Goal: Task Accomplishment & Management: Use online tool/utility

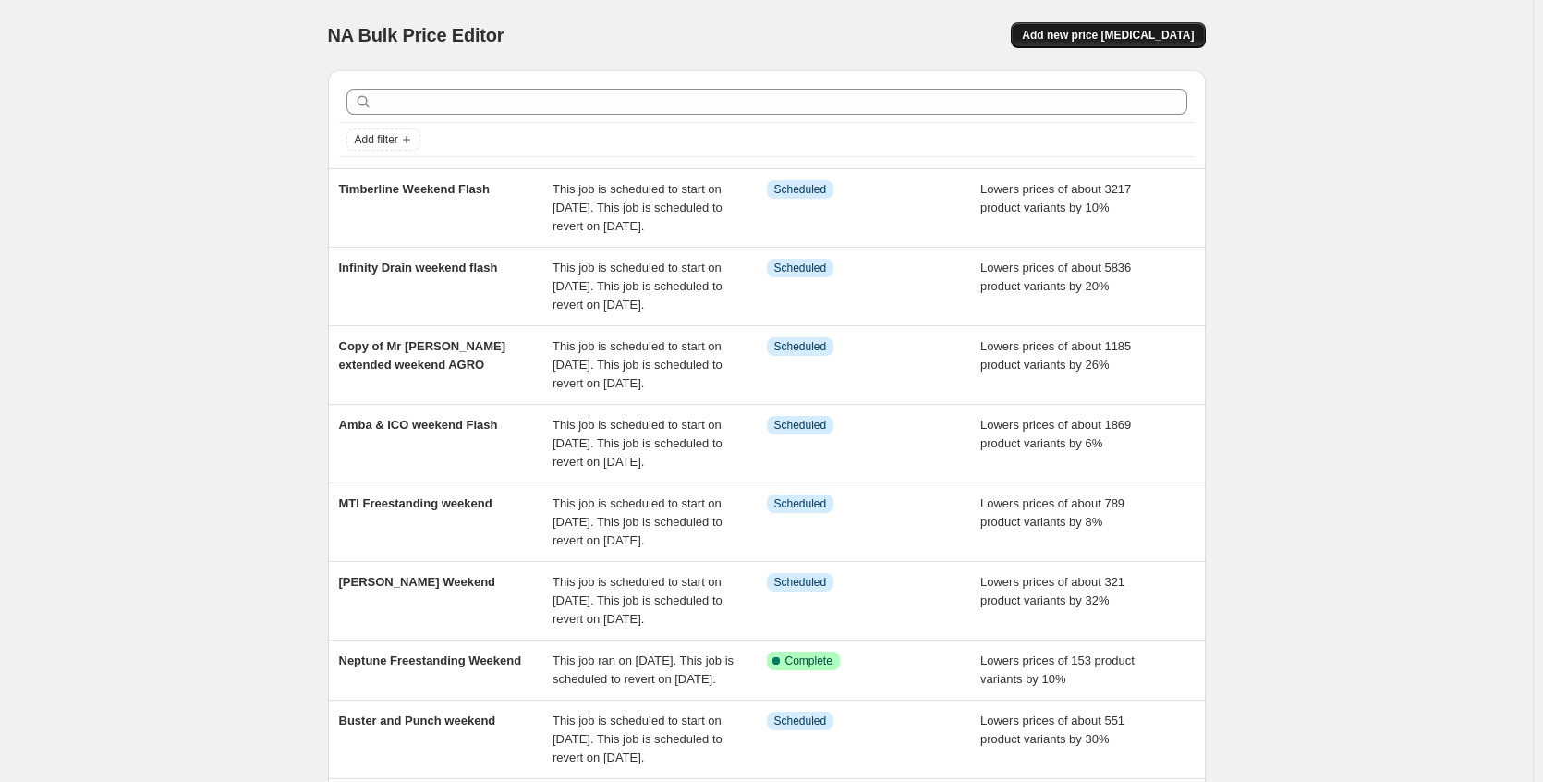
click at [1186, 30] on span "Add new price [MEDICAL_DATA]" at bounding box center [1108, 35] width 172 height 15
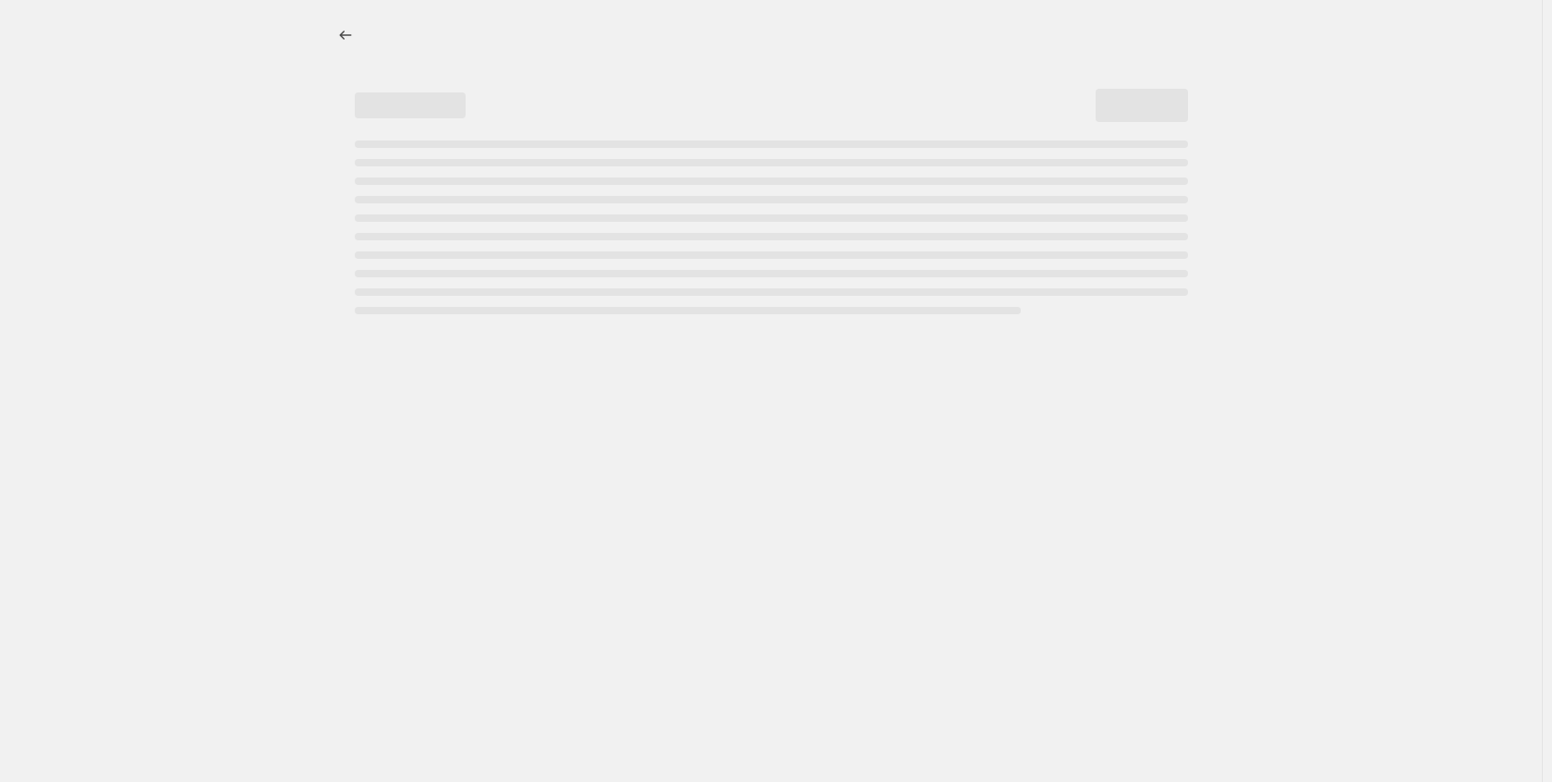
select select "percentage"
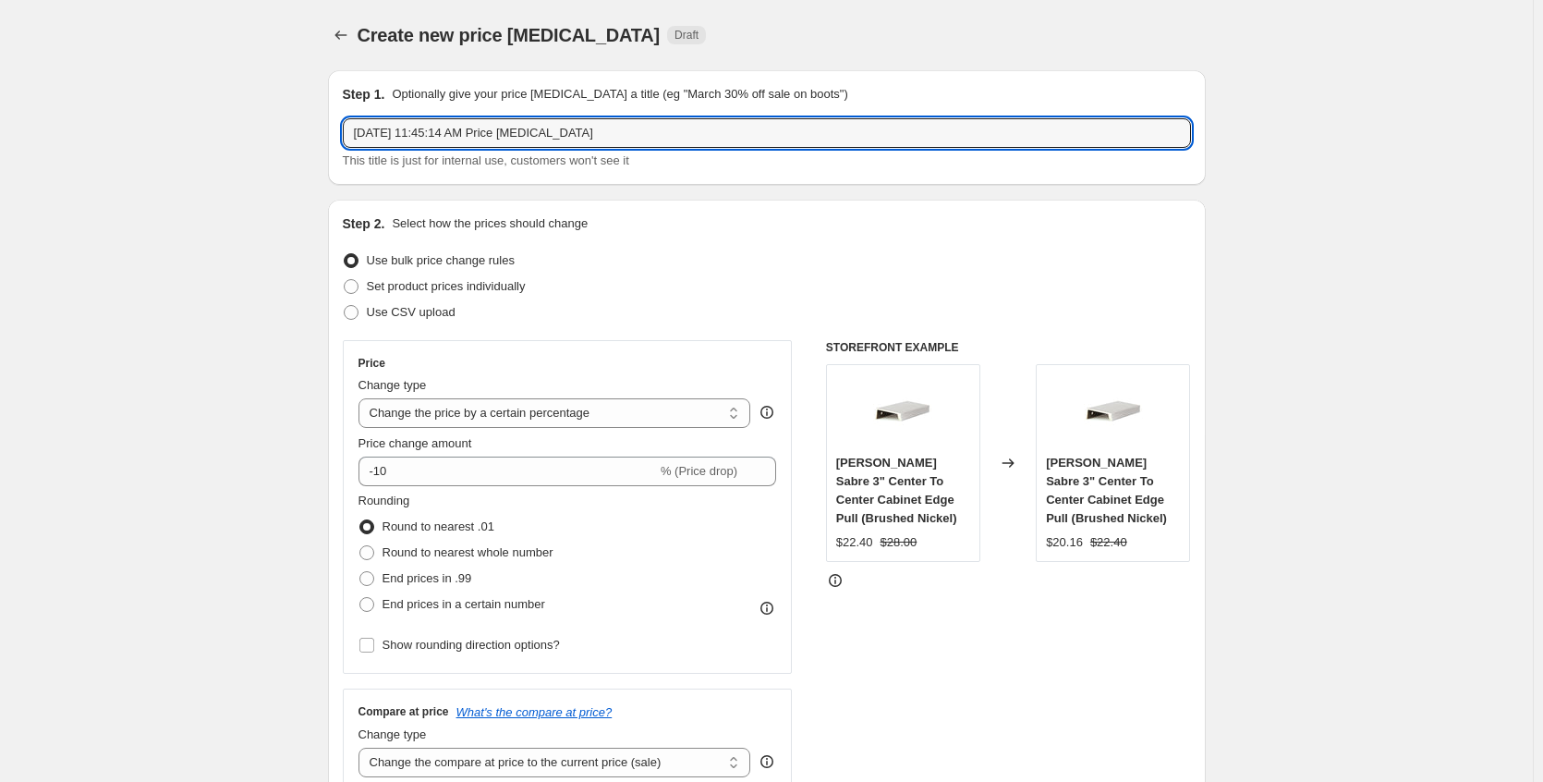
drag, startPoint x: 659, startPoint y: 134, endPoint x: 150, endPoint y: 139, distance: 509.1
type input "Silkroad exclusive"
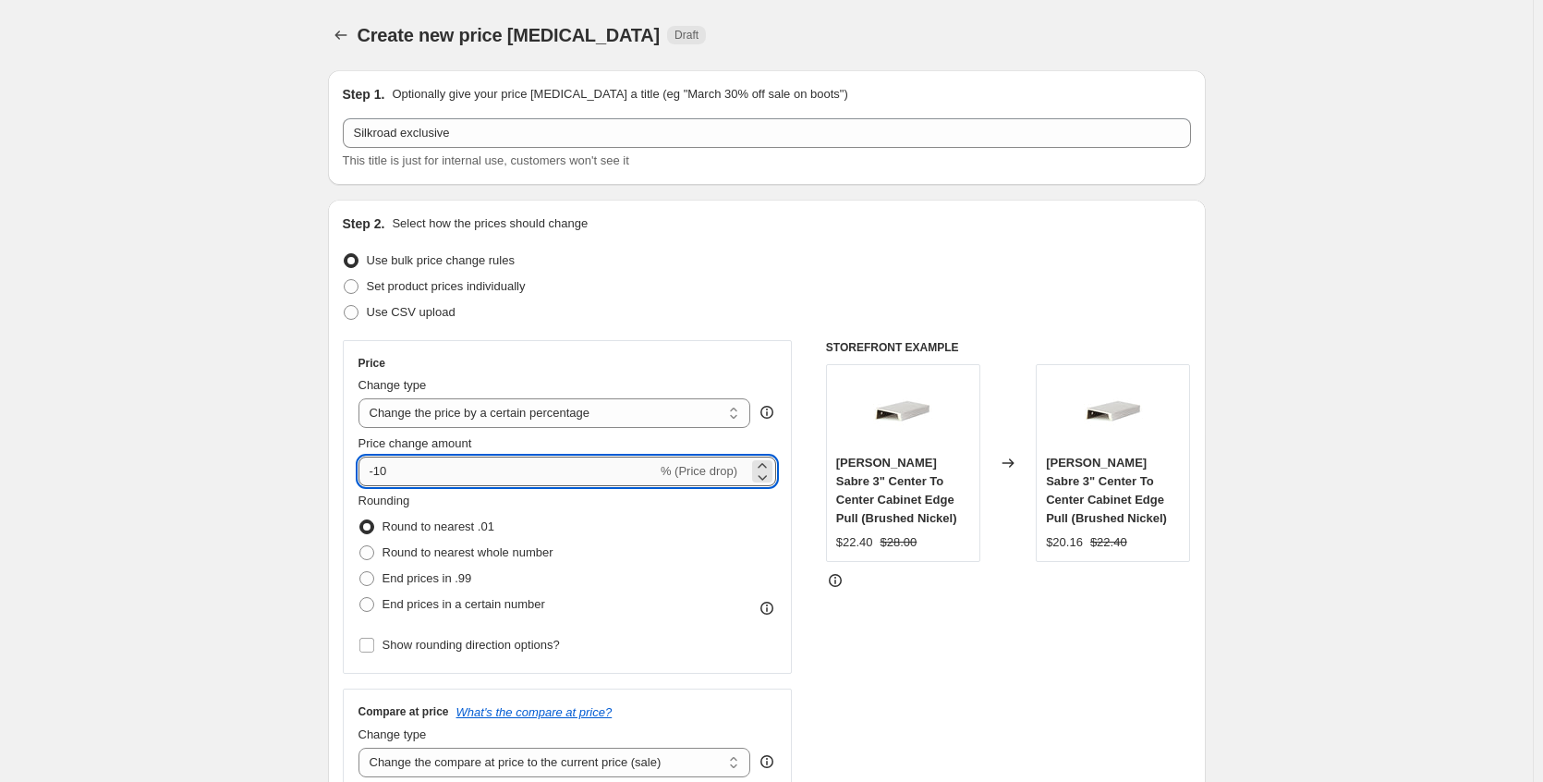
drag, startPoint x: 429, startPoint y: 472, endPoint x: 379, endPoint y: 472, distance: 49.9
click at [379, 472] on input "-10" at bounding box center [508, 471] width 298 height 30
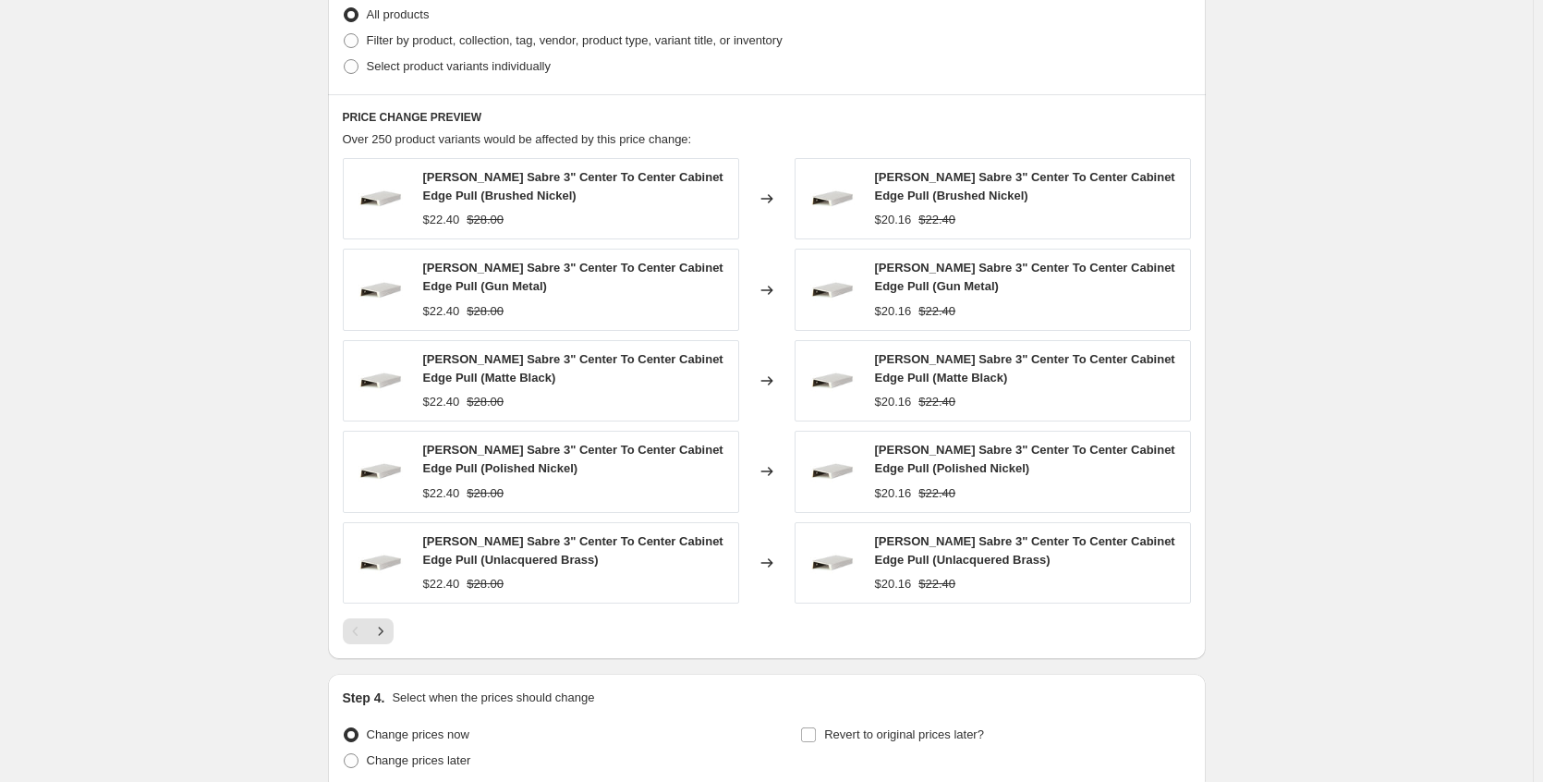
scroll to position [1095, 0]
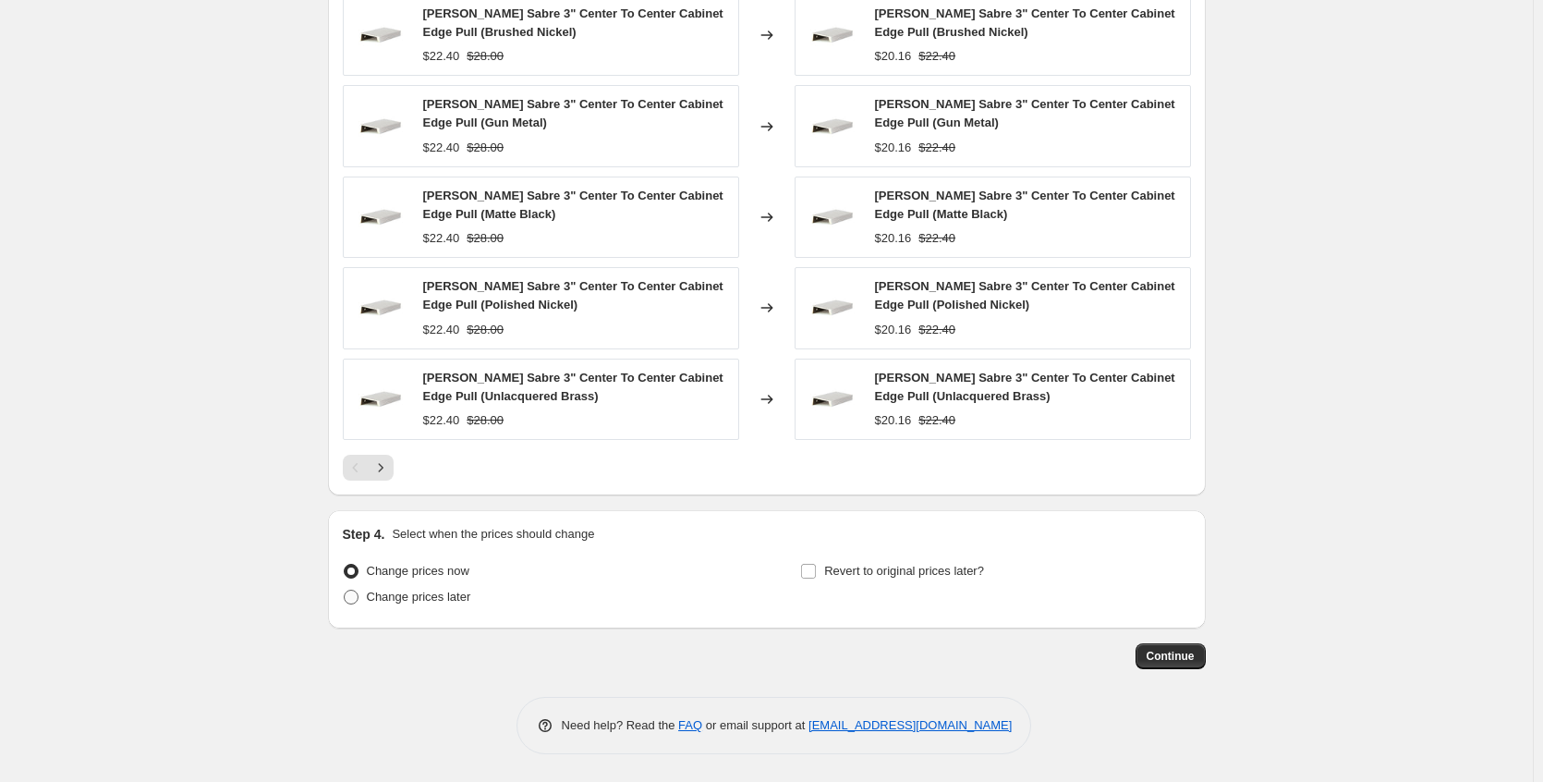
type input "-5"
click at [438, 603] on span "Change prices later" at bounding box center [419, 596] width 104 height 14
click at [345, 590] on input "Change prices later" at bounding box center [344, 589] width 1 height 1
radio input "true"
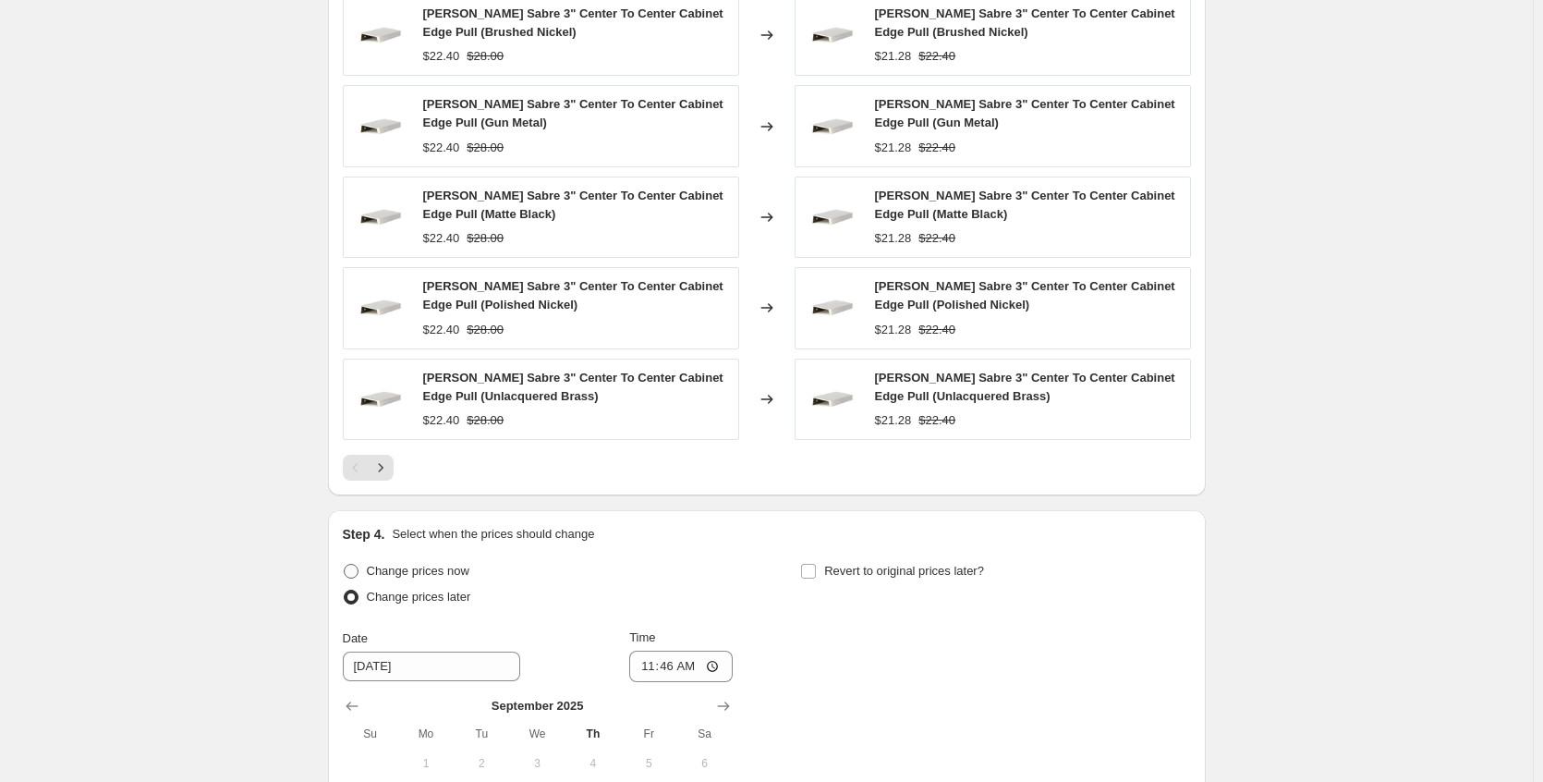
click at [394, 570] on span "Change prices now" at bounding box center [418, 571] width 103 height 14
click at [345, 565] on input "Change prices now" at bounding box center [344, 564] width 1 height 1
radio input "true"
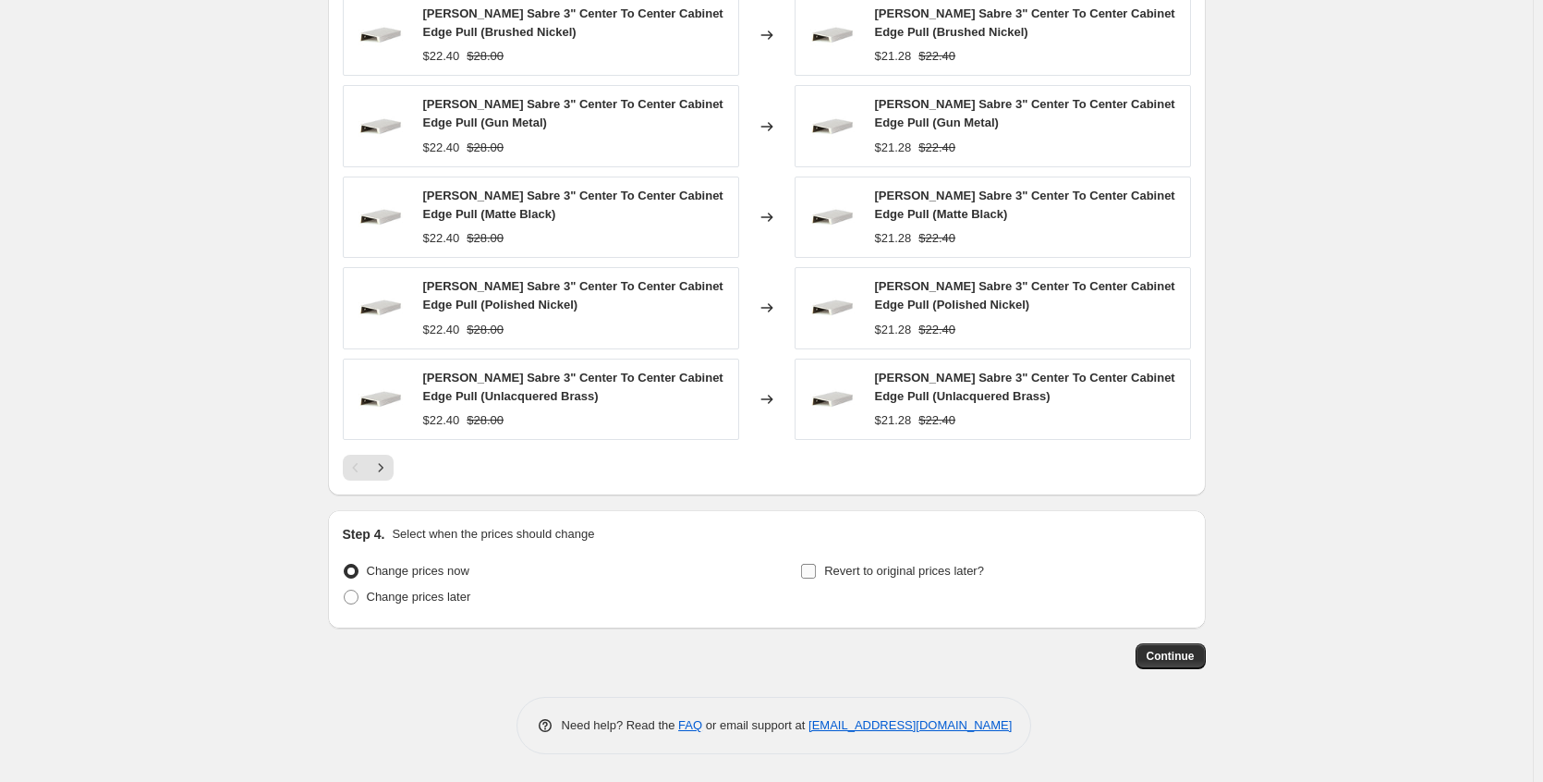
click at [893, 570] on span "Revert to original prices later?" at bounding box center [904, 571] width 160 height 14
click at [816, 570] on input "Revert to original prices later?" at bounding box center [808, 571] width 15 height 15
checkbox input "true"
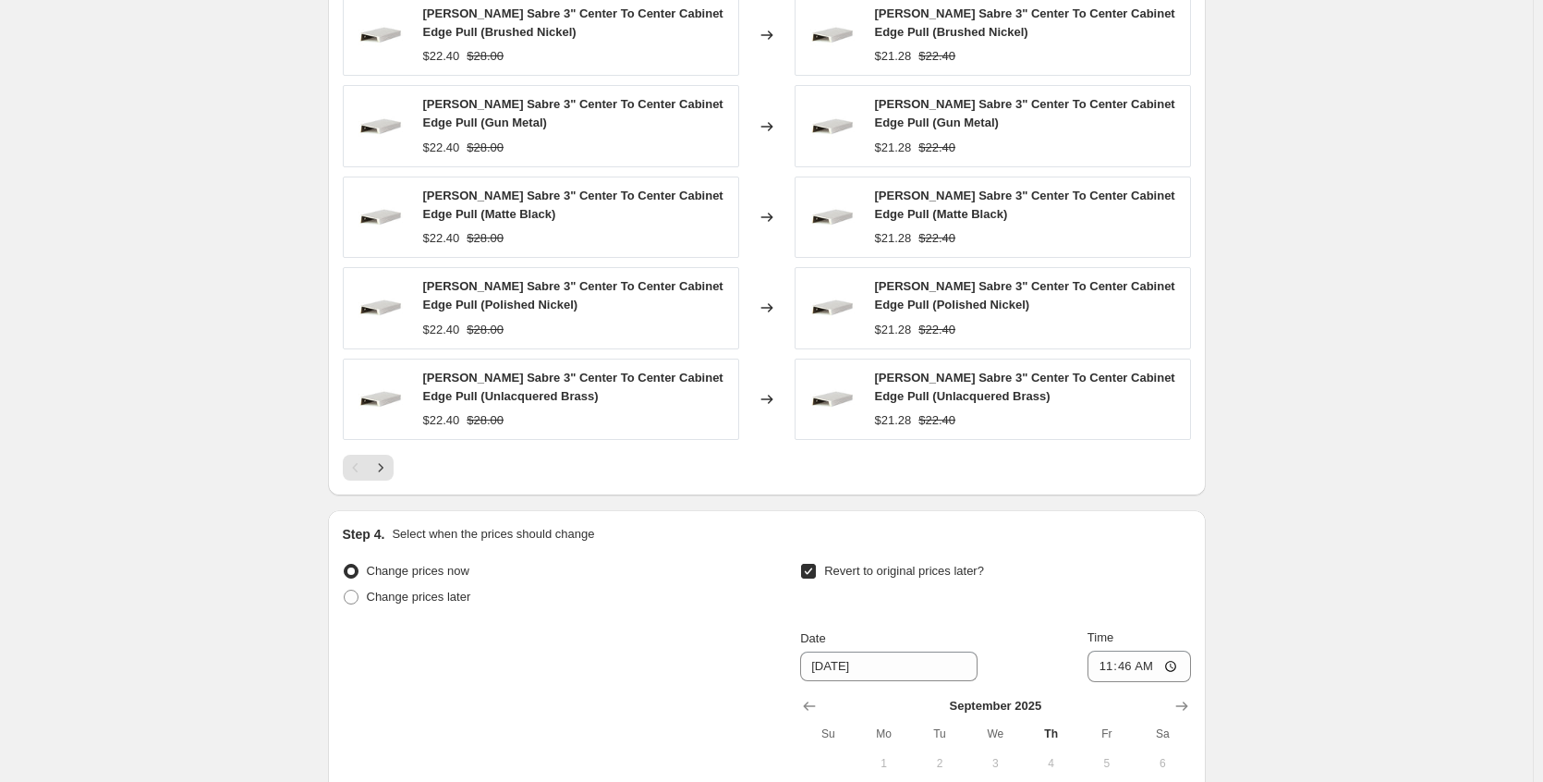
scroll to position [1411, 0]
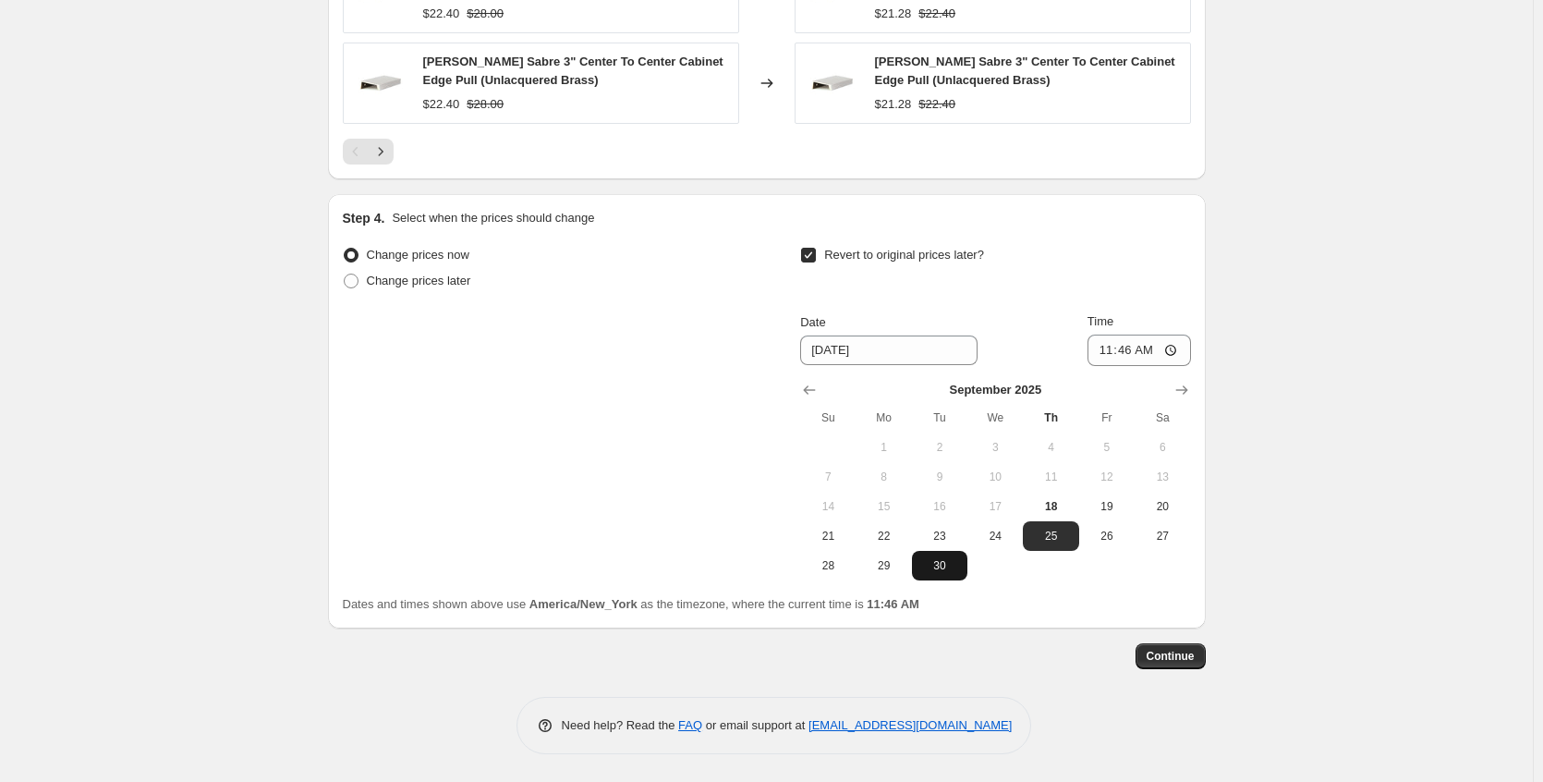
click at [952, 574] on button "30" at bounding box center [939, 566] width 55 height 30
type input "[DATE]"
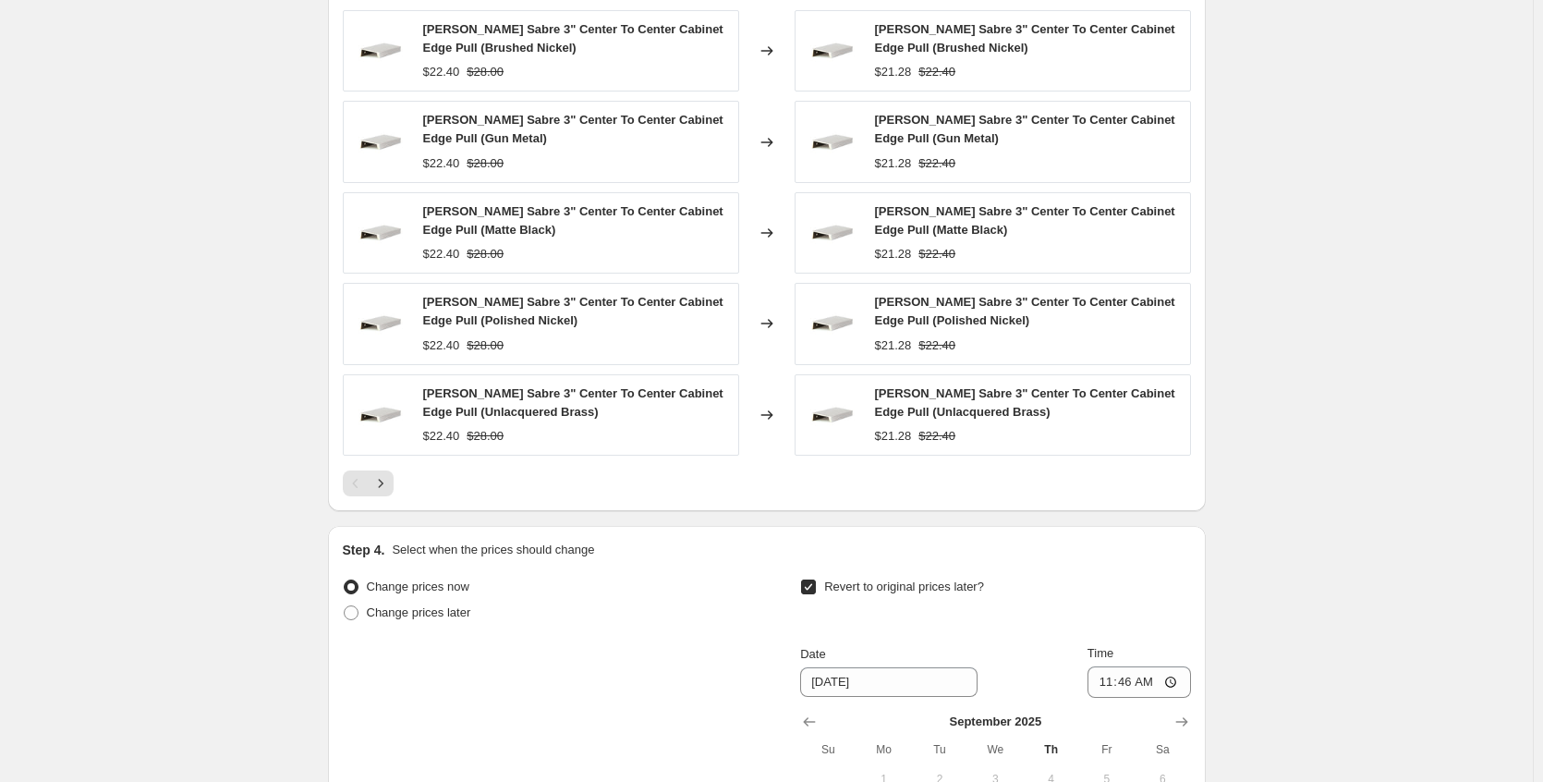
scroll to position [764, 0]
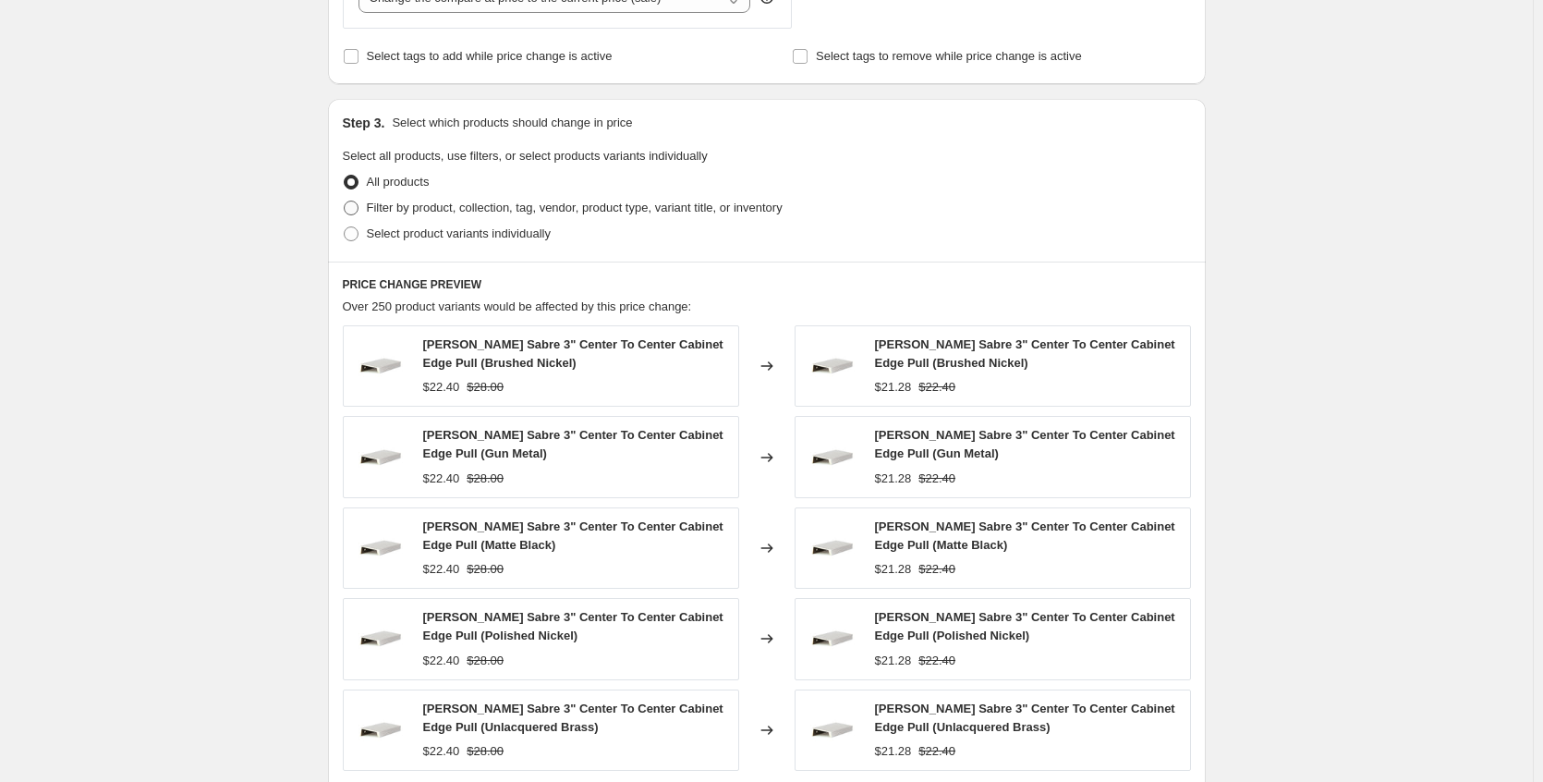
click at [519, 201] on span "Filter by product, collection, tag, vendor, product type, variant title, or inv…" at bounding box center [575, 208] width 416 height 14
click at [345, 201] on input "Filter by product, collection, tag, vendor, product type, variant title, or inv…" at bounding box center [344, 201] width 1 height 1
radio input "true"
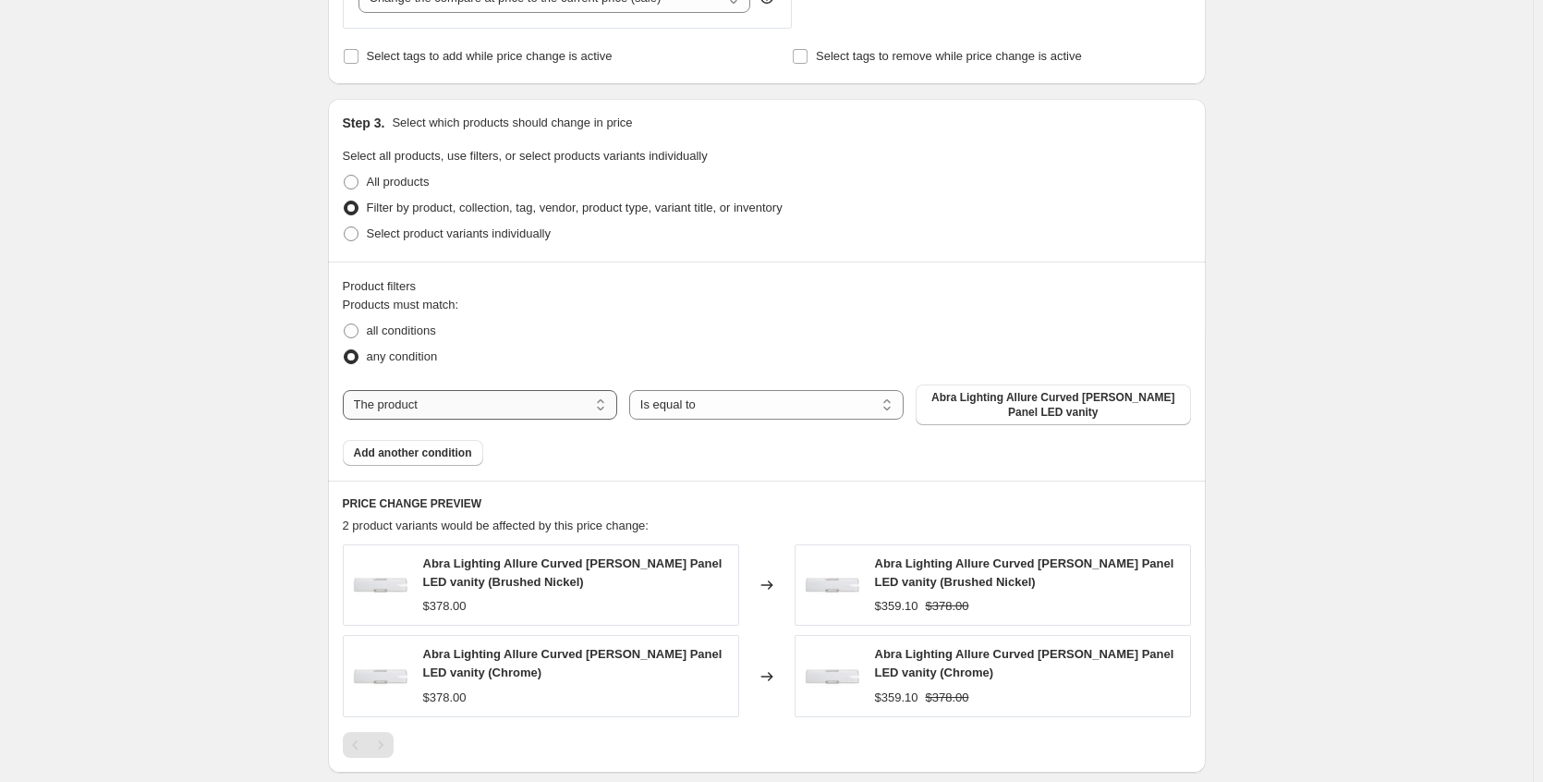
click at [445, 406] on select "The product The product's collection The product's tag The product's vendor The…" at bounding box center [480, 405] width 274 height 30
select select "collection"
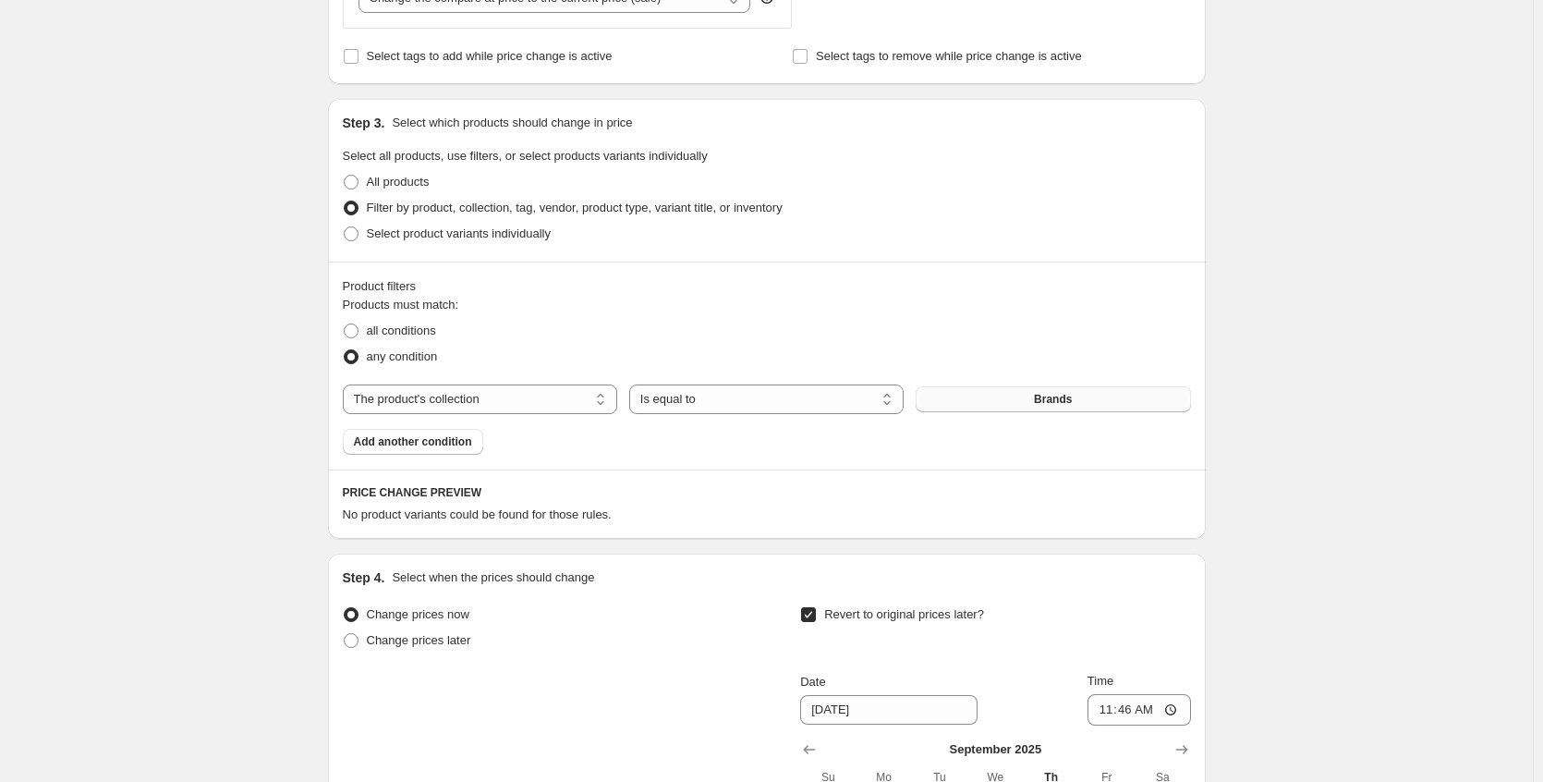
click at [1010, 404] on button "Brands" at bounding box center [1053, 399] width 274 height 26
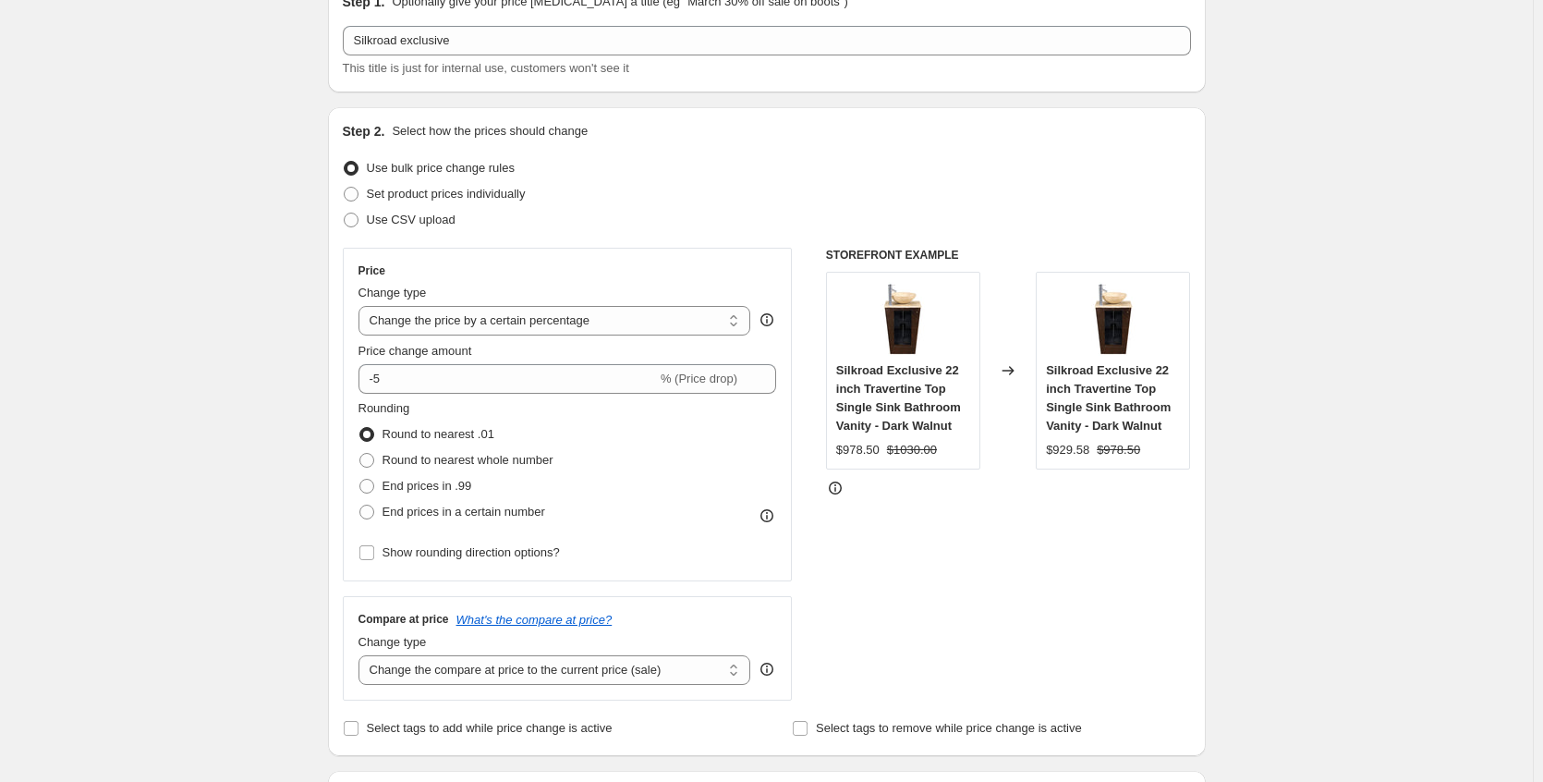
scroll to position [277, 0]
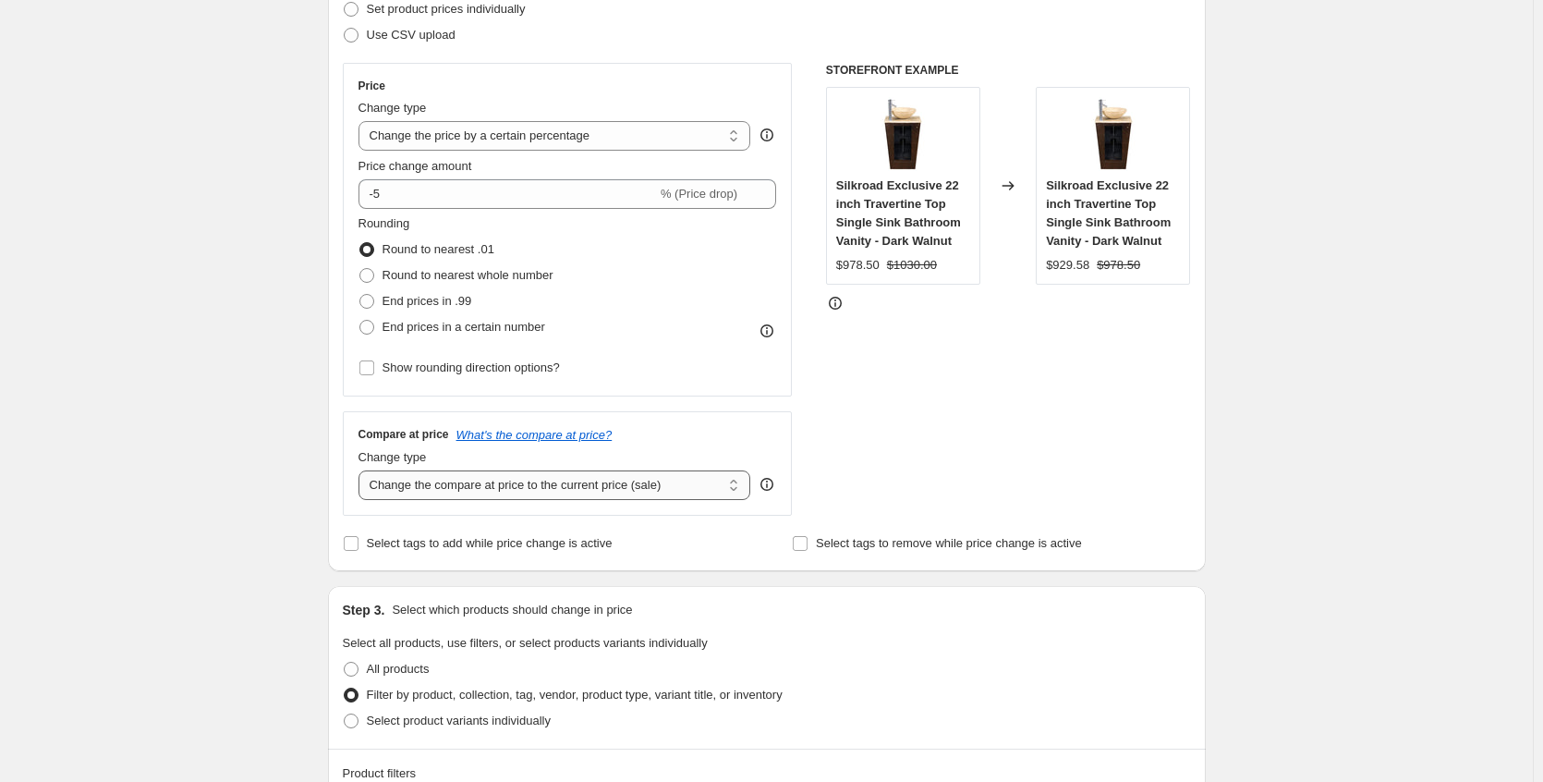
click at [488, 475] on select "Change the compare at price to the current price (sale) Change the compare at p…" at bounding box center [555, 485] width 393 height 30
select select "no_change"
click at [362, 470] on select "Change the compare at price to the current price (sale) Change the compare at p…" at bounding box center [555, 485] width 393 height 30
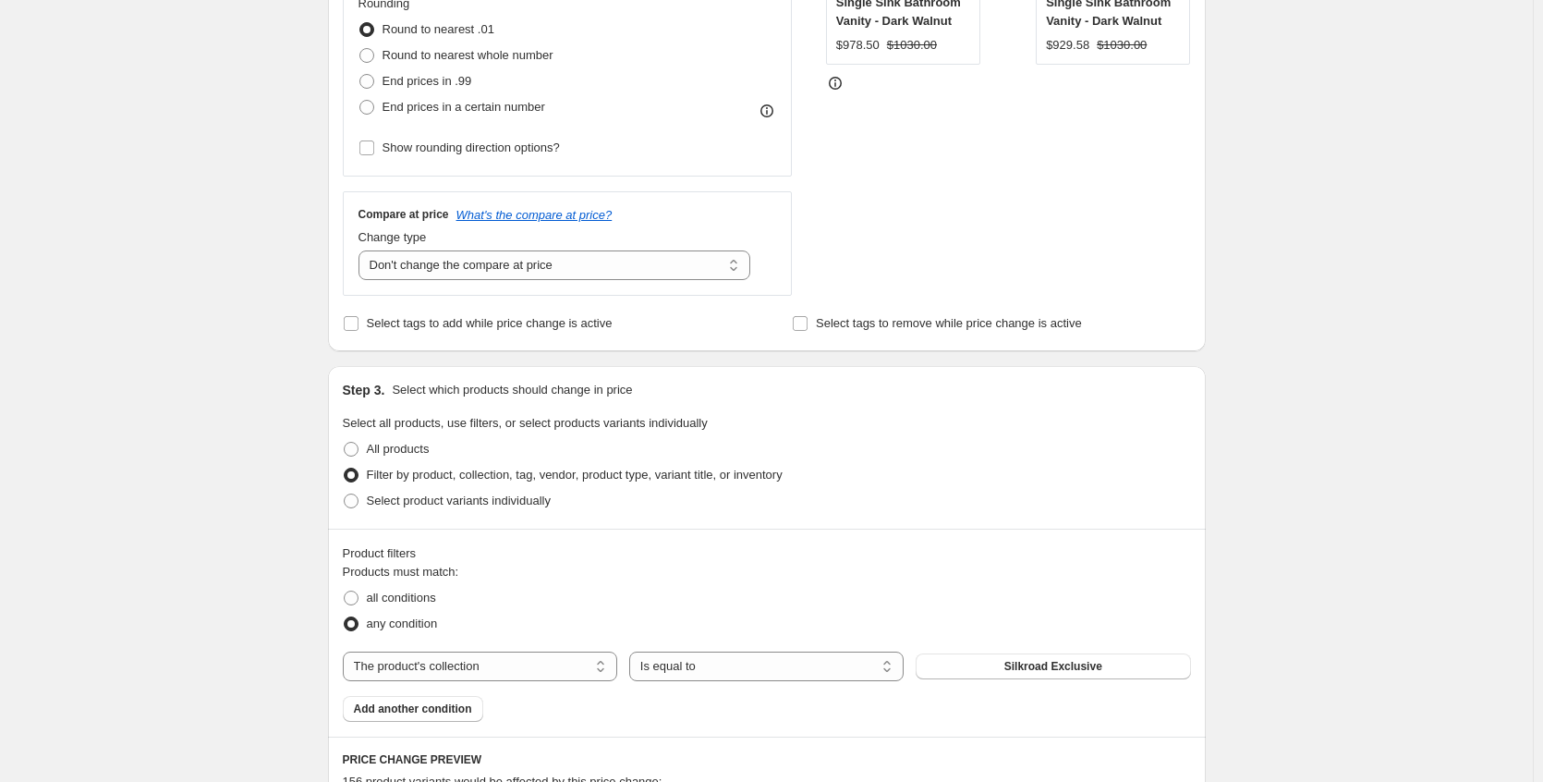
scroll to position [739, 0]
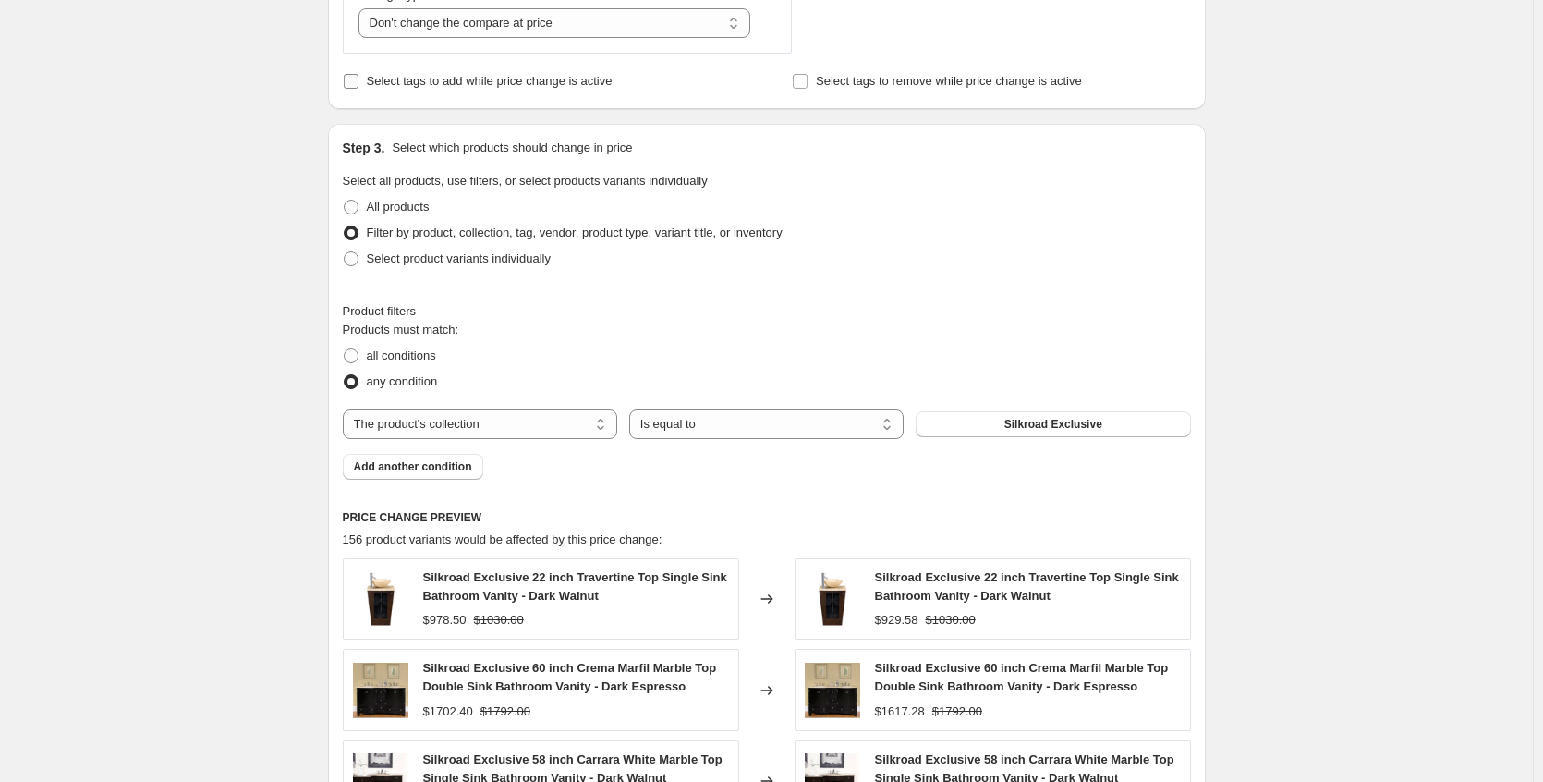
click at [599, 92] on label "Select tags to add while price change is active" at bounding box center [478, 81] width 270 height 26
click at [359, 89] on input "Select tags to add while price change is active" at bounding box center [351, 81] width 15 height 15
checkbox input "true"
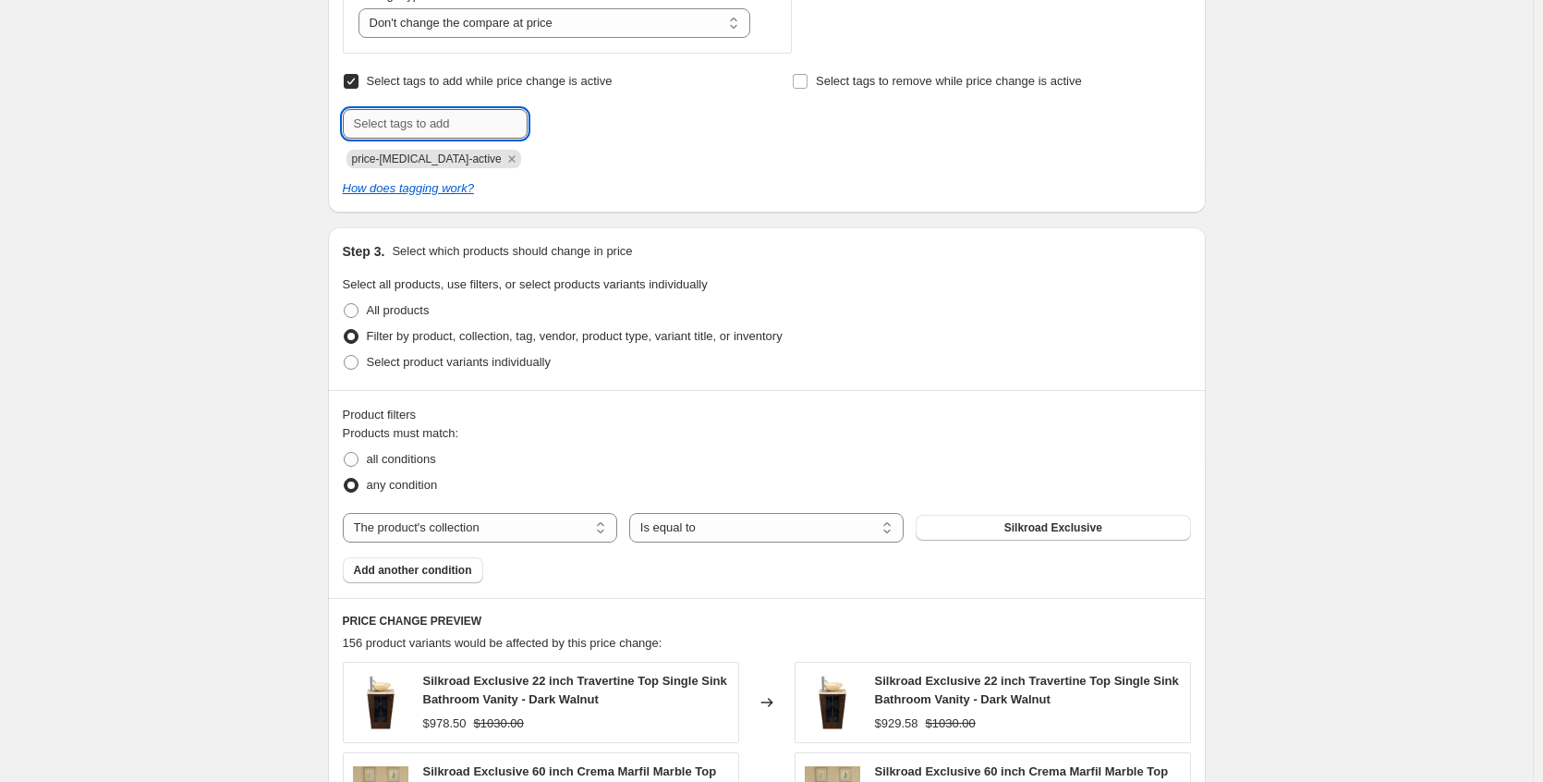
click at [464, 120] on input "text" at bounding box center [435, 124] width 185 height 30
type input "on sale"
click at [570, 124] on span "Add on sale" at bounding box center [574, 122] width 63 height 15
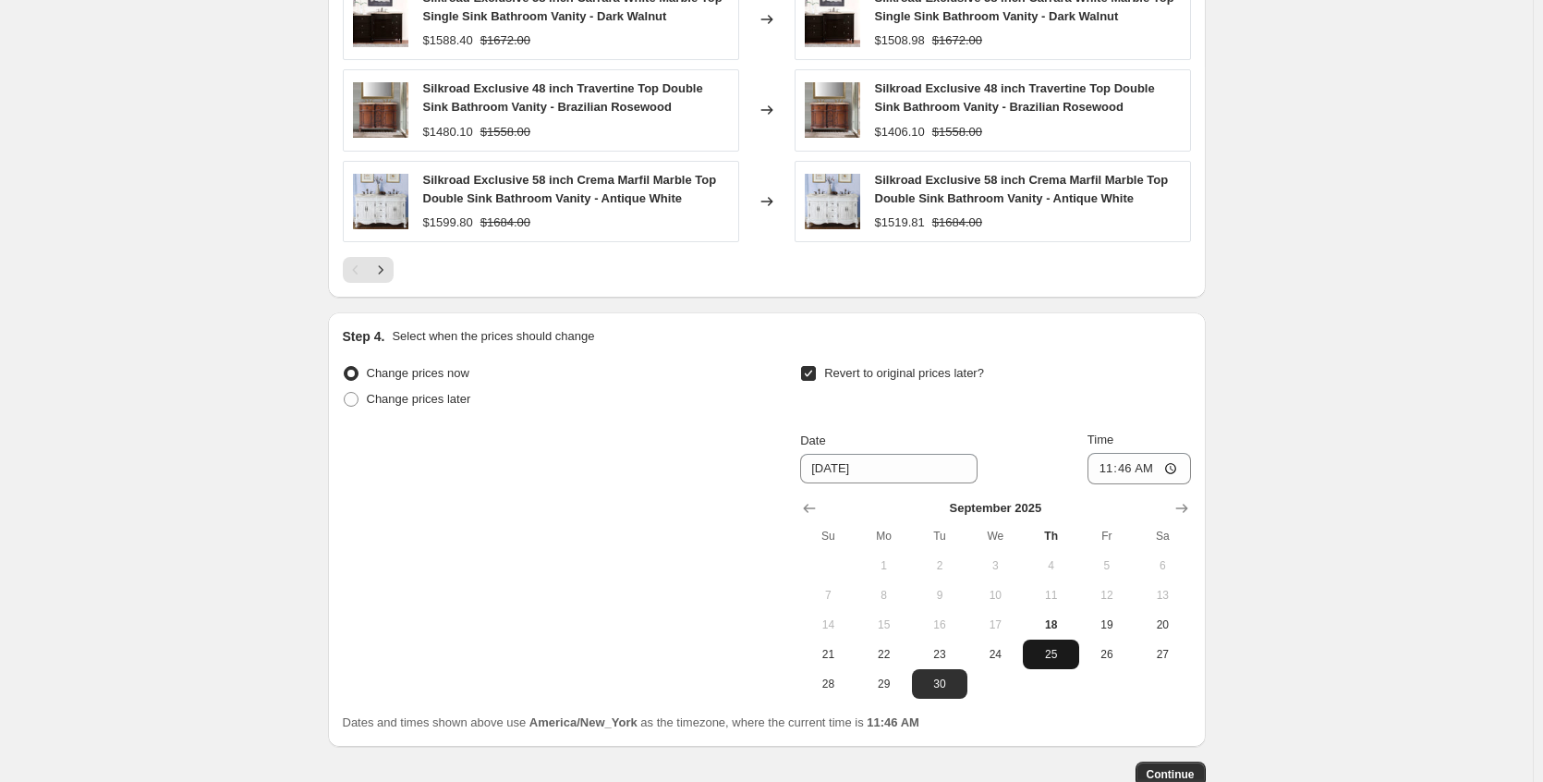
scroll to position [1722, 0]
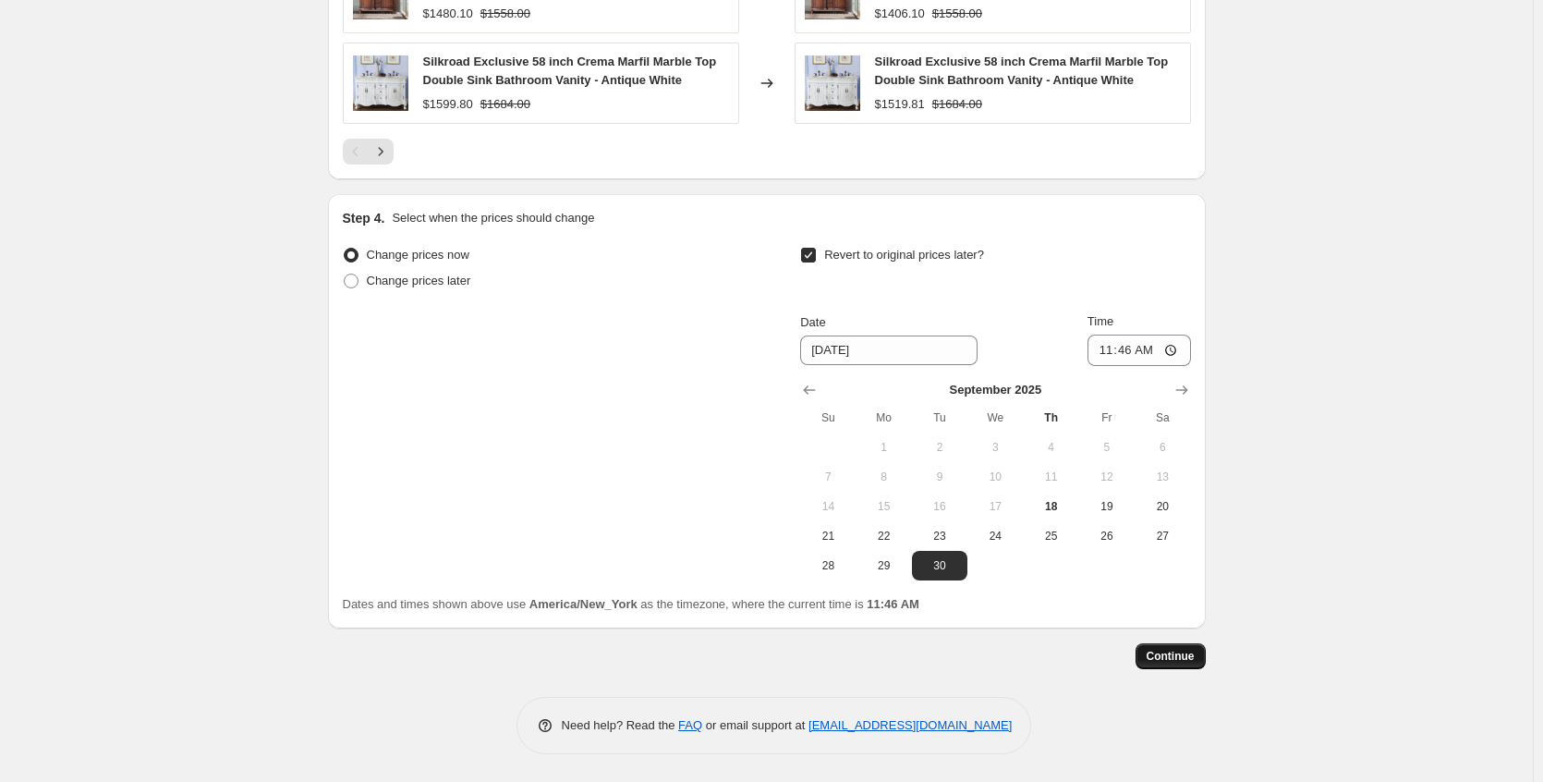
click at [1183, 662] on span "Continue" at bounding box center [1171, 656] width 48 height 15
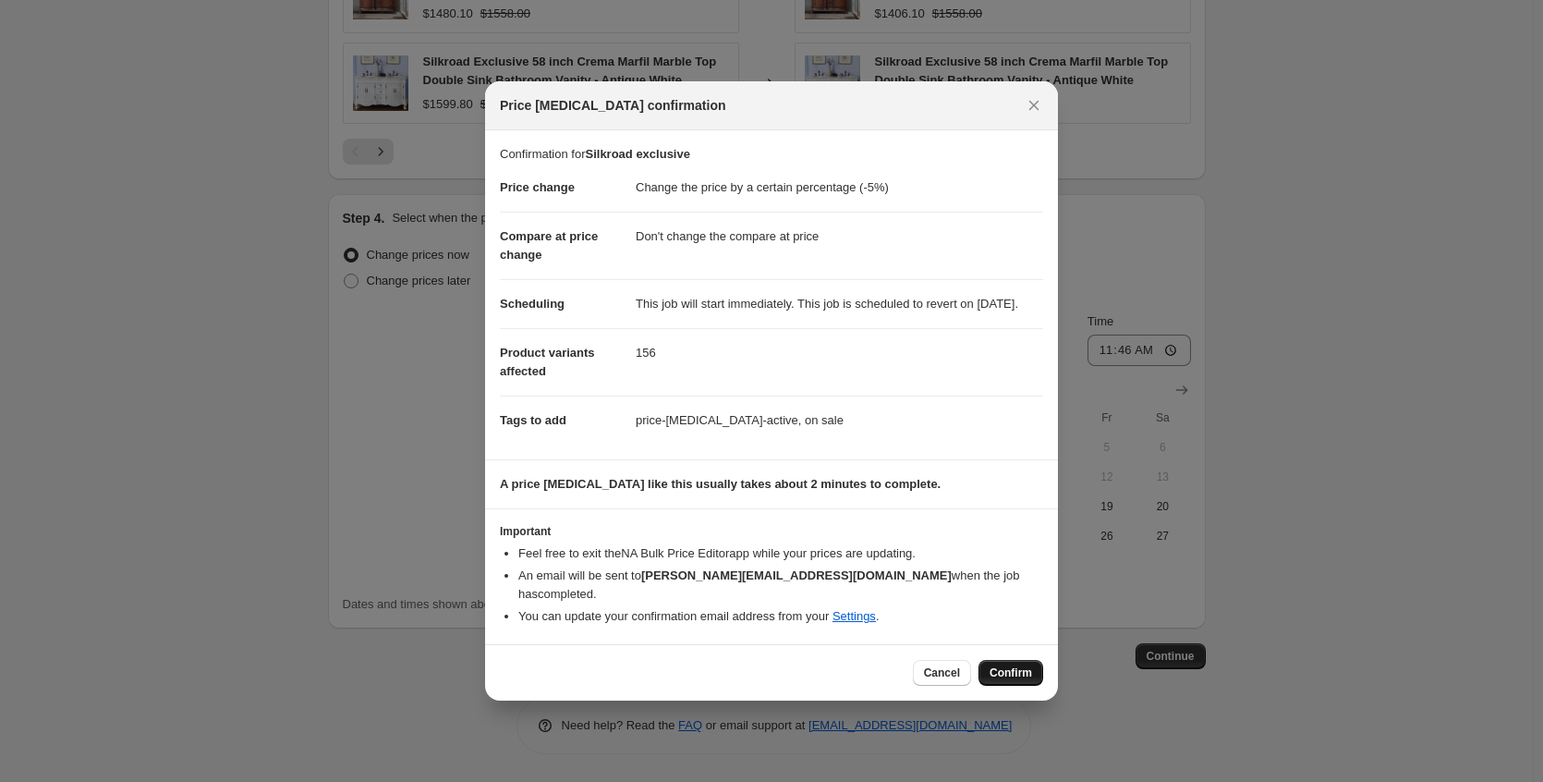
click at [1000, 672] on span "Confirm" at bounding box center [1011, 672] width 43 height 15
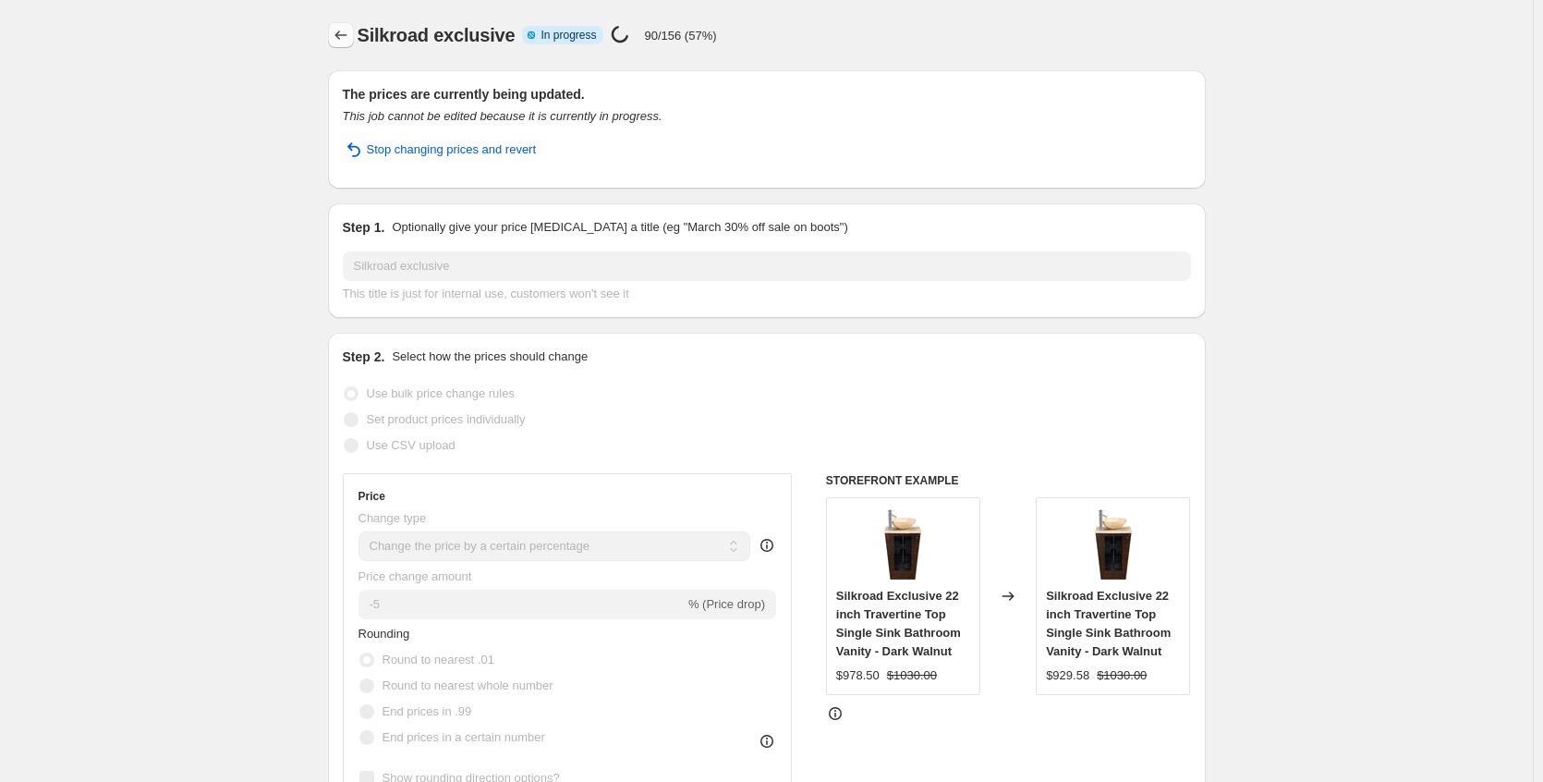
click at [341, 32] on icon "Price change jobs" at bounding box center [341, 35] width 18 height 18
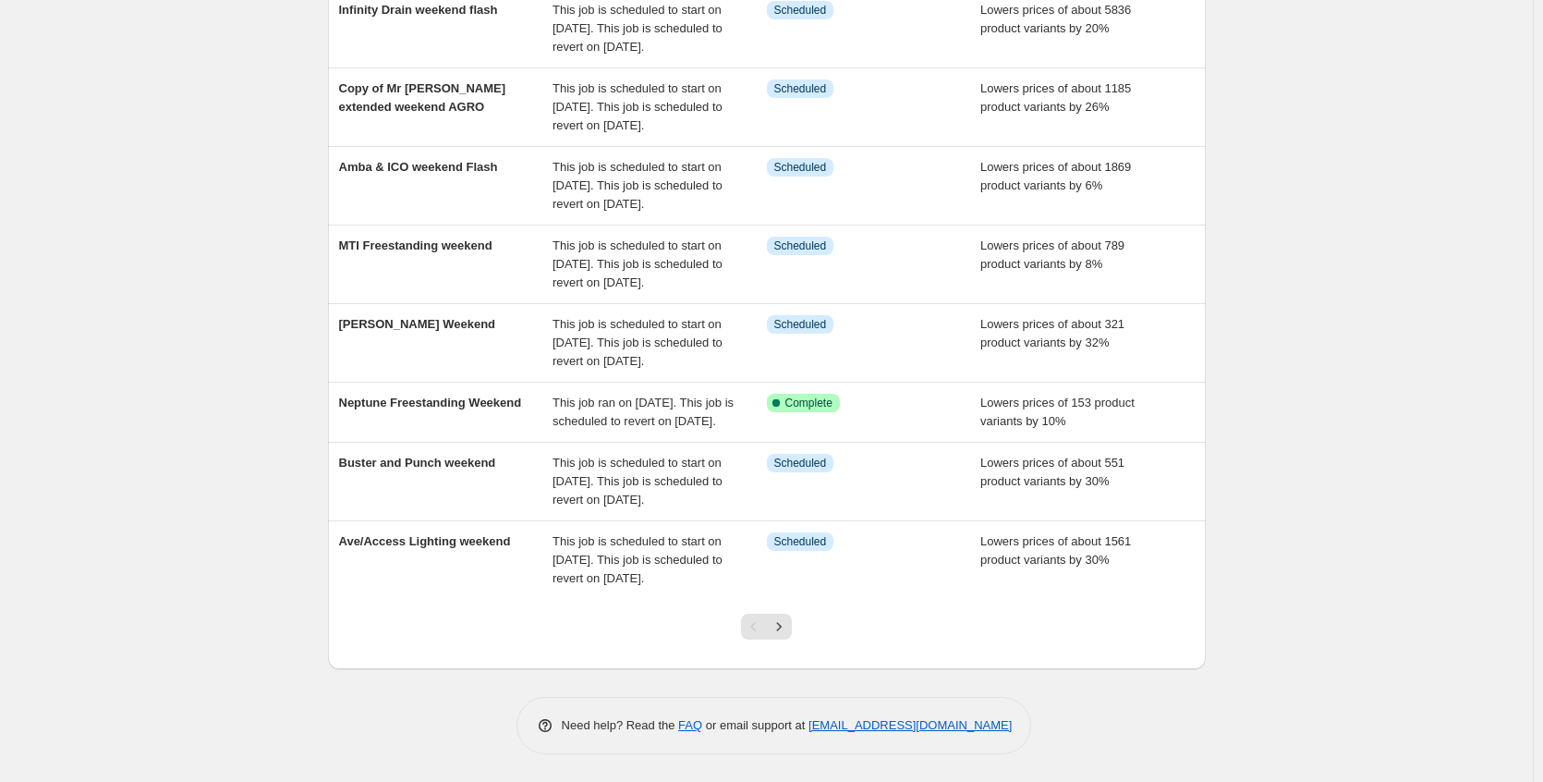
scroll to position [503, 0]
